Goal: Information Seeking & Learning: Understand process/instructions

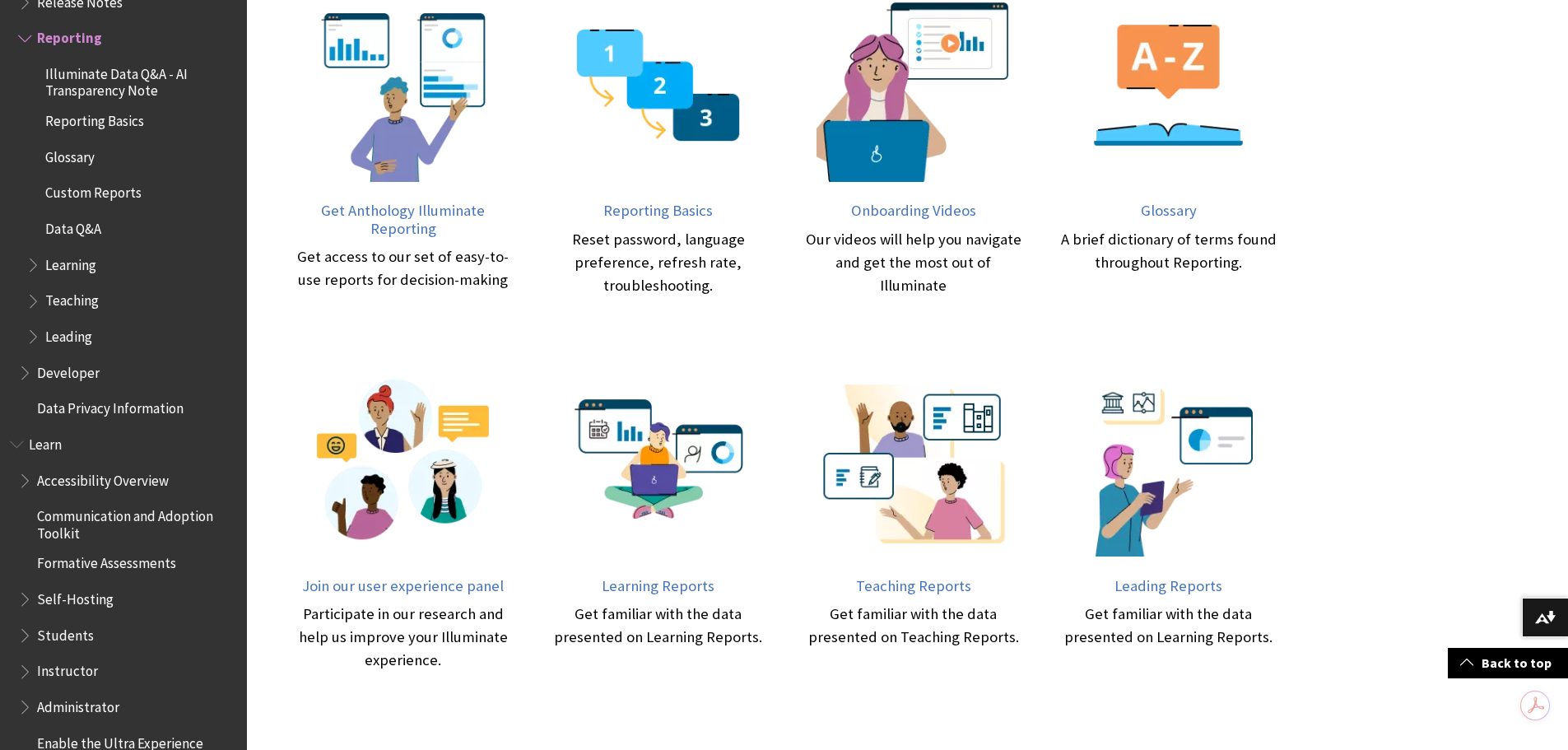
scroll to position [862, 0]
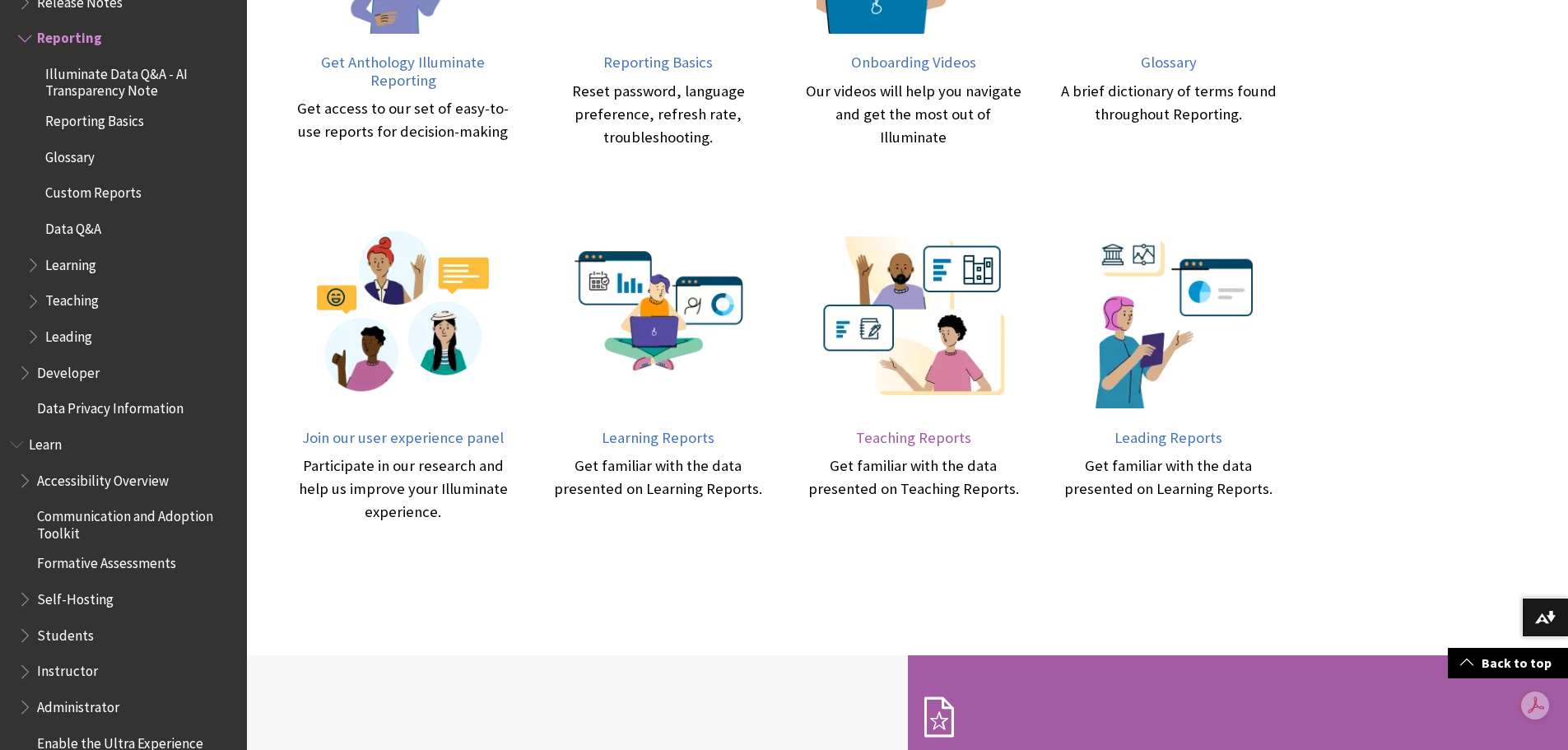
click at [921, 434] on span "Teaching Reports" at bounding box center [914, 437] width 115 height 19
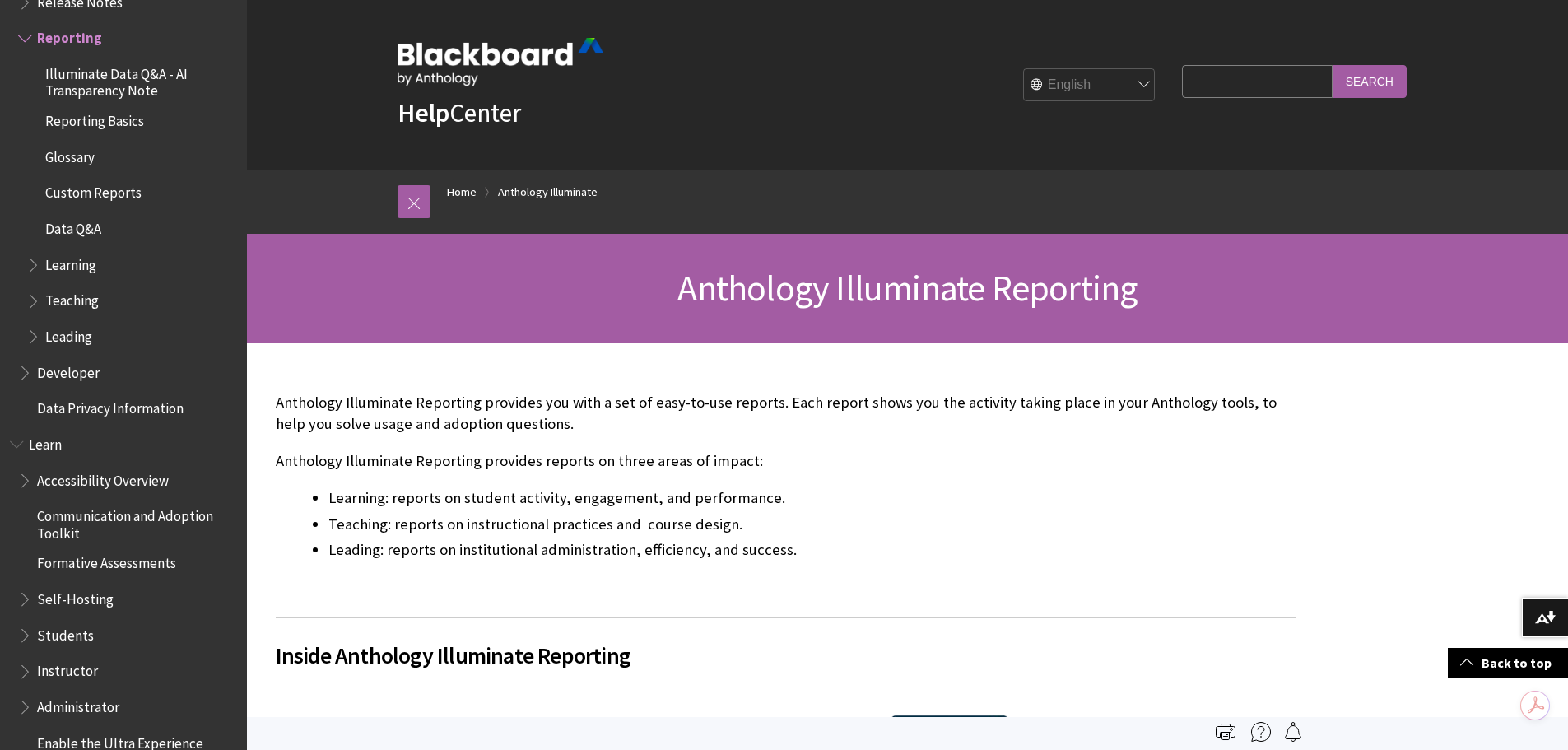
scroll to position [0, 0]
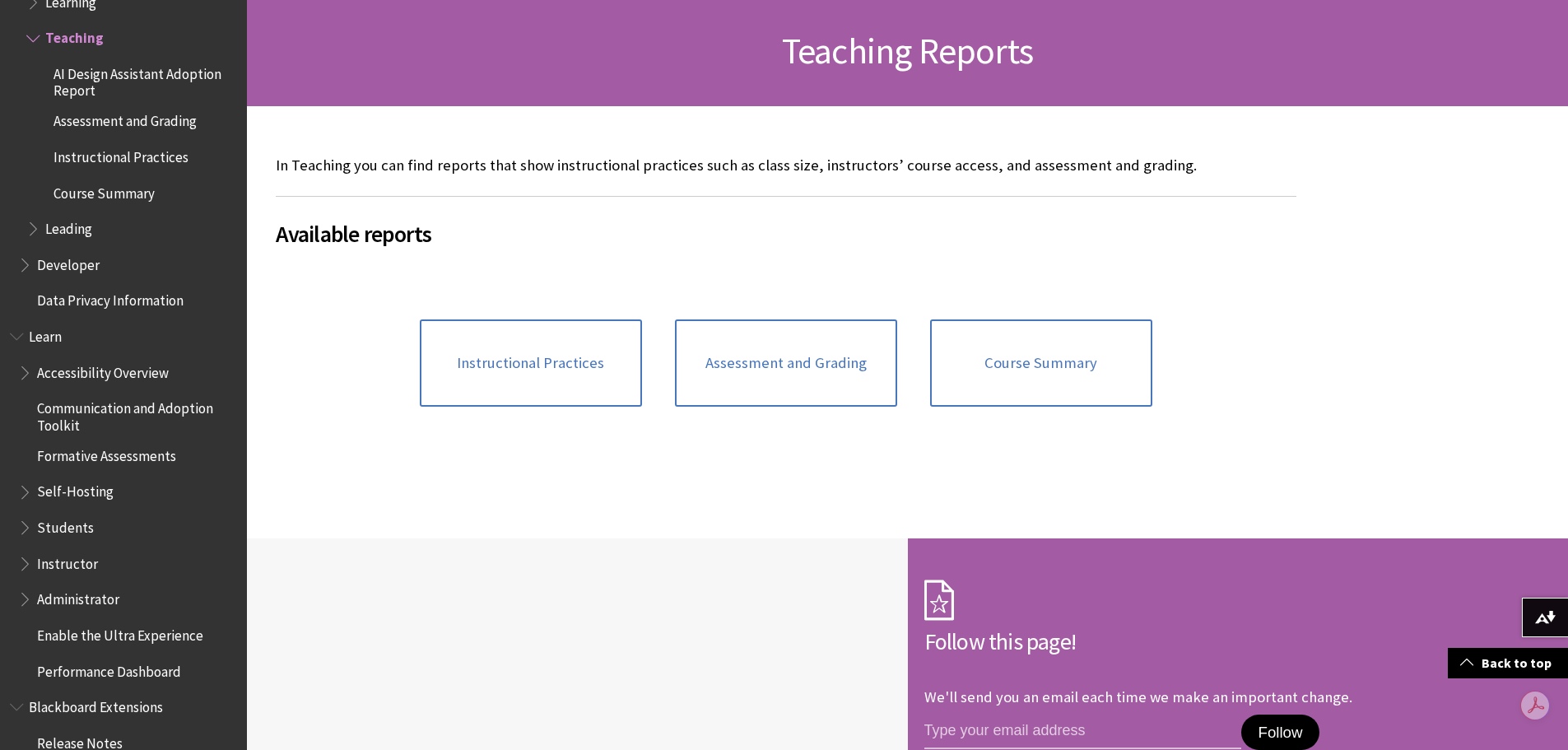
scroll to position [247, 0]
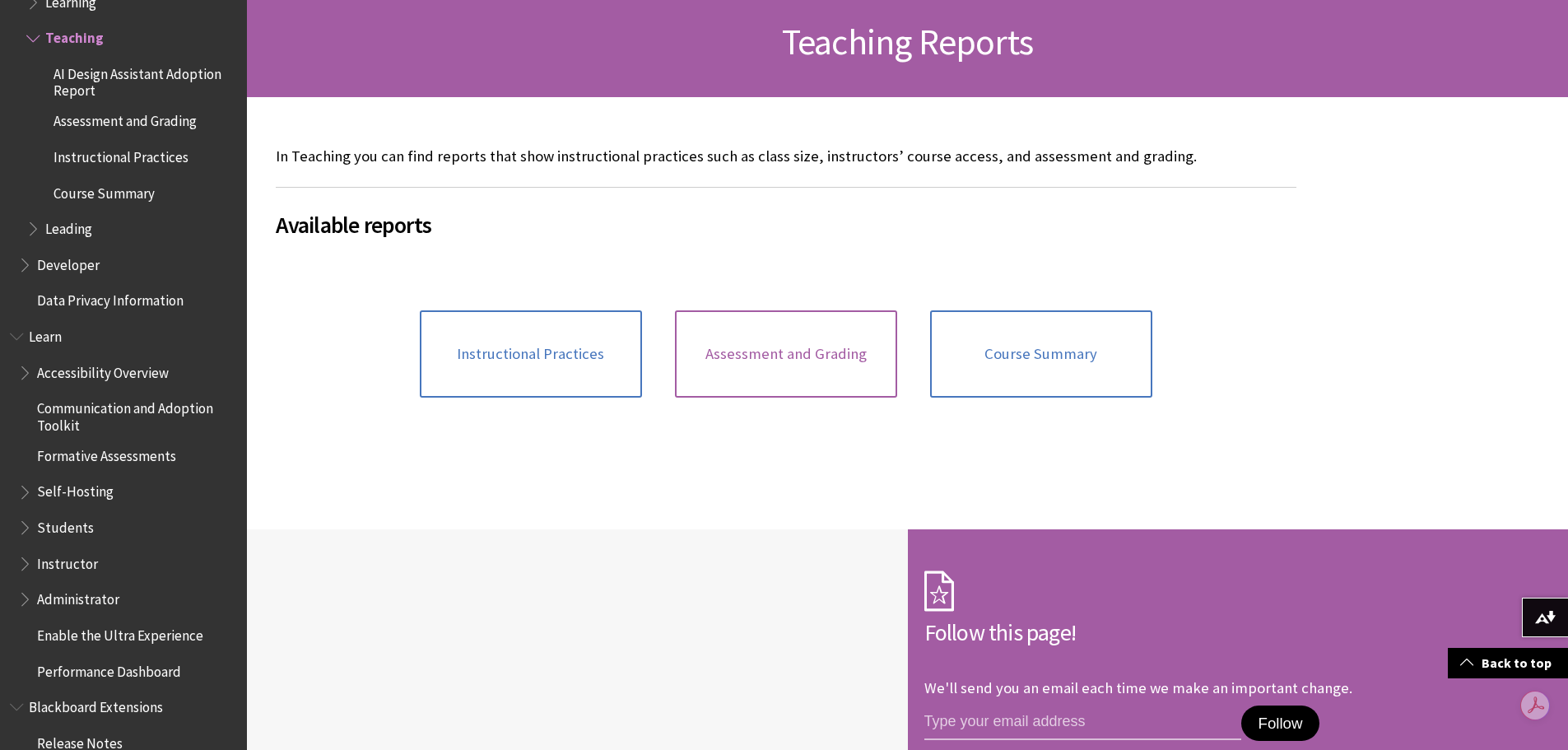
click at [776, 356] on span "Assessment and Grading" at bounding box center [786, 354] width 161 height 19
